Goal: Task Accomplishment & Management: Manage account settings

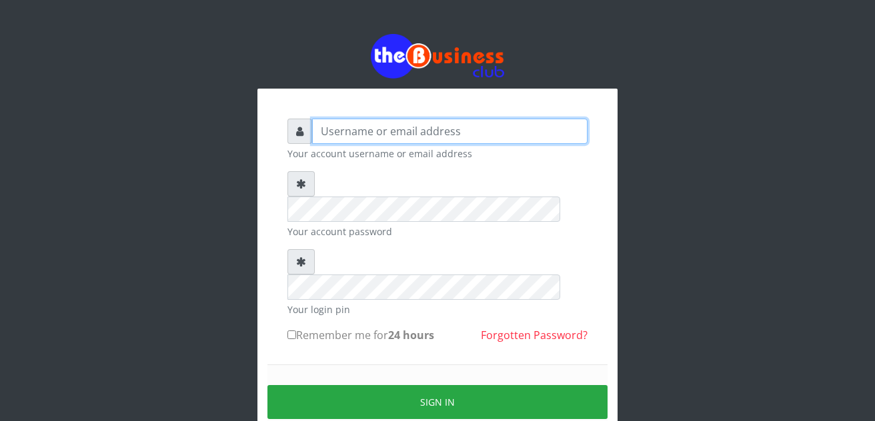
click at [350, 134] on input "text" at bounding box center [449, 131] width 275 height 25
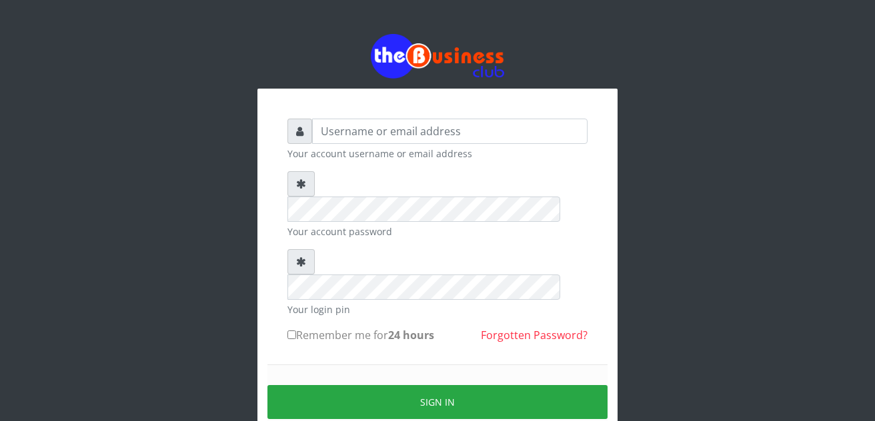
drag, startPoint x: 181, startPoint y: 81, endPoint x: 85, endPoint y: 154, distance: 120.4
click at [80, 151] on div "Your account username or email address Your account password Your login pin Rem…" at bounding box center [437, 264] width 760 height 529
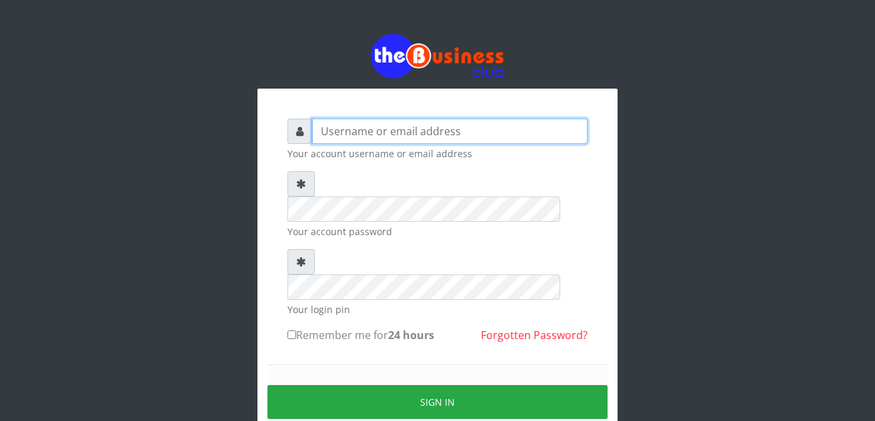
click at [313, 134] on input "text" at bounding box center [449, 131] width 275 height 25
type input "a"
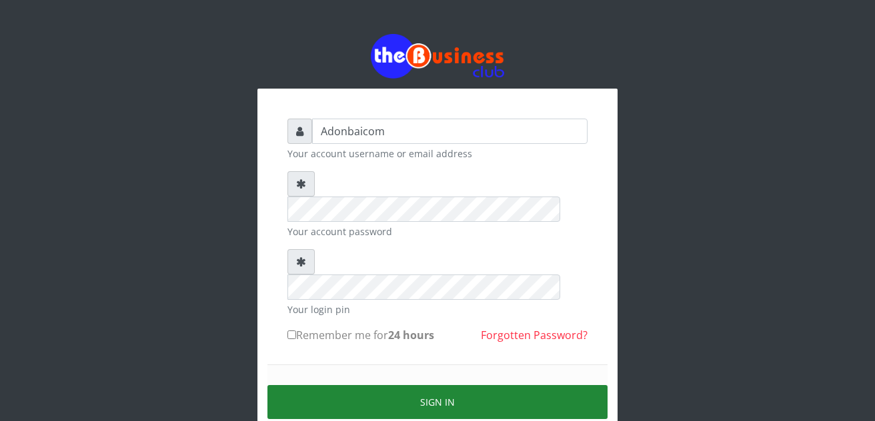
click at [430, 385] on button "Sign in" at bounding box center [437, 402] width 340 height 34
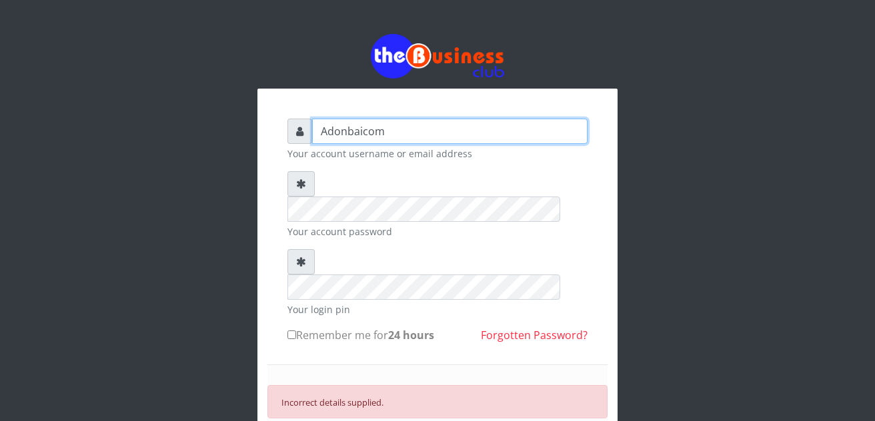
click at [397, 131] on input "Adonbaicom" at bounding box center [449, 131] width 275 height 25
click at [349, 131] on input "aAdon" at bounding box center [449, 131] width 275 height 25
type input "a"
type input "Adonaicom"
